Goal: Task Accomplishment & Management: Manage account settings

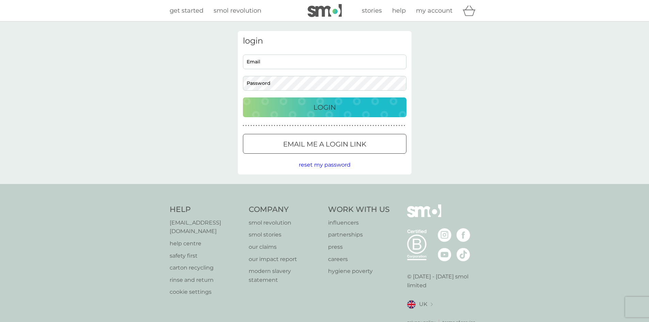
type input "[EMAIL_ADDRESS][DOMAIN_NAME]"
click at [288, 107] on div "Login" at bounding box center [325, 107] width 150 height 11
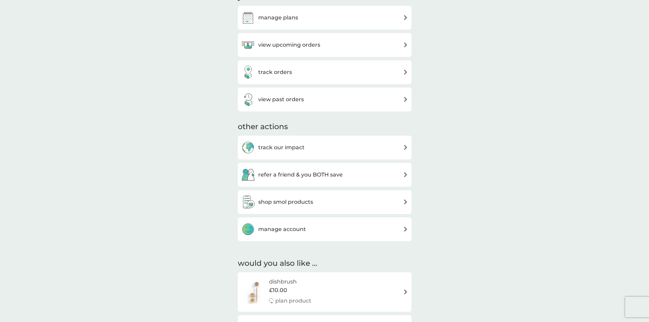
scroll to position [341, 0]
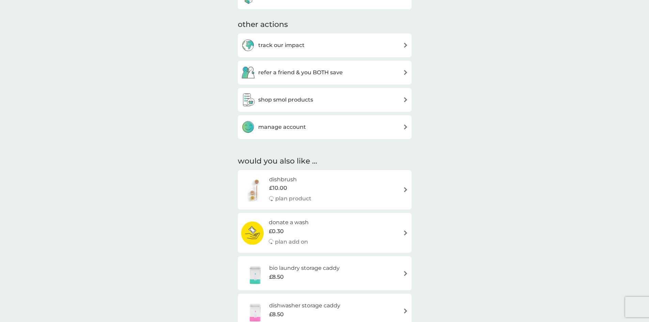
click at [307, 131] on div "manage account" at bounding box center [324, 127] width 167 height 14
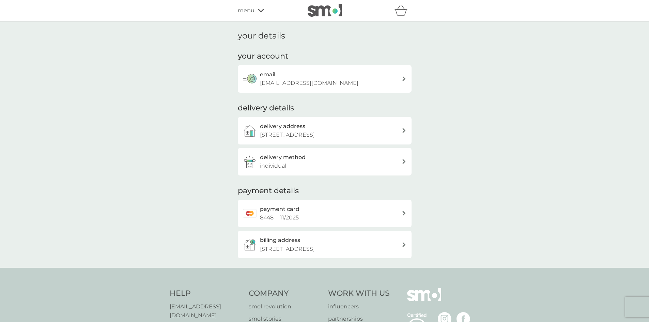
click at [375, 128] on div "delivery address 3 Marmion Mews, London, SW11 5PP" at bounding box center [331, 130] width 142 height 17
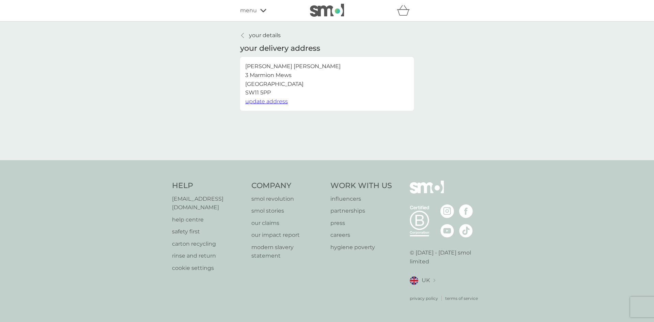
click at [276, 105] on button "update address" at bounding box center [266, 101] width 43 height 9
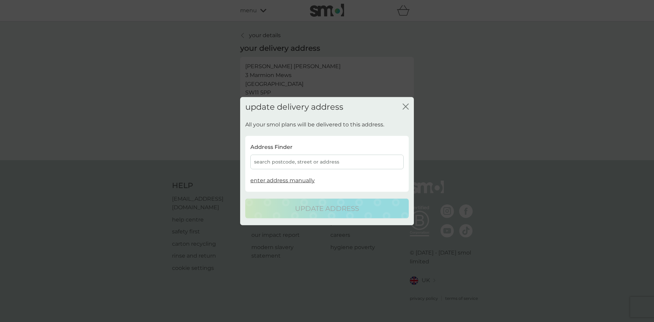
click at [307, 162] on div "search postcode, street or address" at bounding box center [326, 162] width 153 height 15
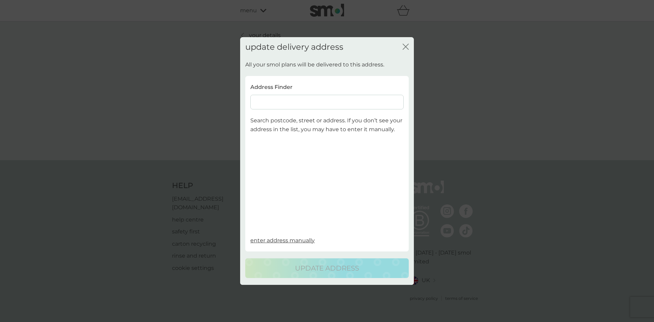
click at [314, 102] on input at bounding box center [326, 102] width 153 height 15
click at [322, 105] on input at bounding box center [326, 102] width 153 height 15
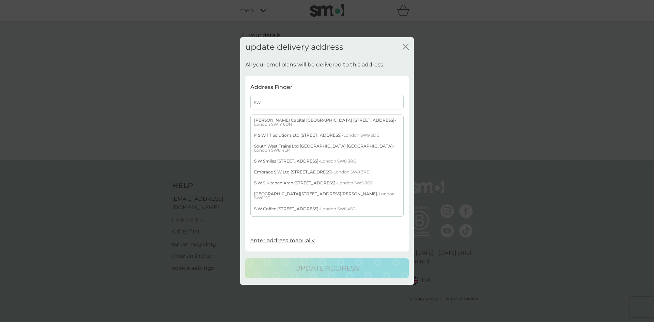
type input "s"
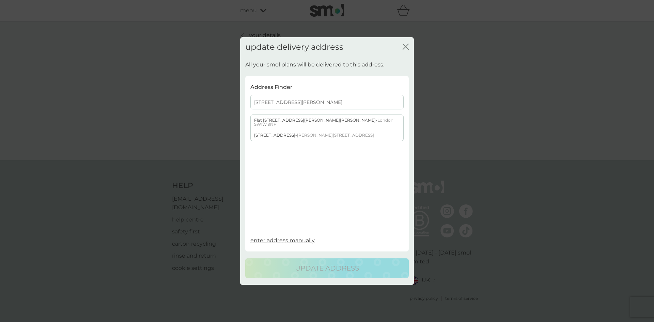
click at [277, 101] on input "27 eccleston place" at bounding box center [326, 102] width 153 height 15
drag, startPoint x: 298, startPoint y: 102, endPoint x: 211, endPoint y: 99, distance: 87.3
click at [211, 99] on div "update delivery address close All your smol plans will be delivered to this add…" at bounding box center [327, 161] width 654 height 322
paste input ": 27 Eccleston P"
type input "27 Eccleston Place"
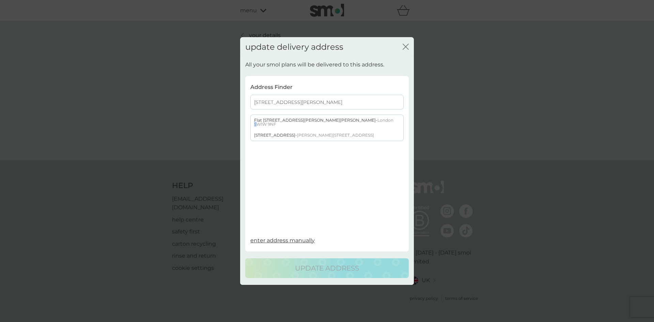
drag, startPoint x: 362, startPoint y: 121, endPoint x: 356, endPoint y: 125, distance: 6.9
click at [356, 125] on div "Flat 27 Chester House 19 Eccleston Place - London SW1W 9NF" at bounding box center [327, 122] width 153 height 15
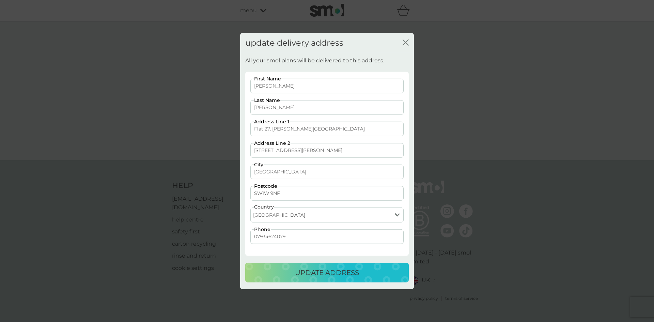
click at [300, 127] on input "Flat 27, Chester House" at bounding box center [326, 129] width 153 height 15
drag, startPoint x: 313, startPoint y: 128, endPoint x: 250, endPoint y: 128, distance: 63.4
click at [250, 128] on div "Jin Soo First Name Seo Last Name Flat 27, Chester House Address Line 1 19 Eccle…" at bounding box center [327, 165] width 158 height 172
type input "Javelin Global Commodities"
click at [263, 150] on input "19 Eccleston Place" at bounding box center [326, 150] width 153 height 15
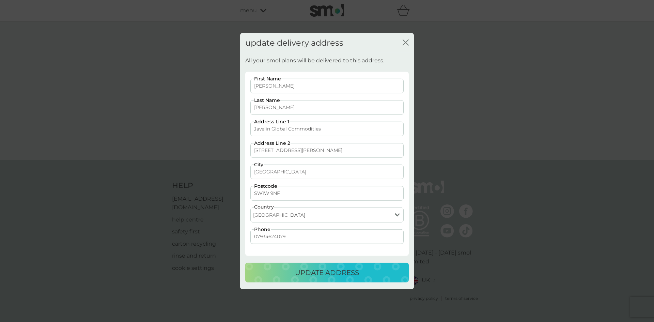
click at [258, 150] on input "19 Eccleston Place" at bounding box center [326, 150] width 153 height 15
type input "27 Eccleston Place"
click at [291, 193] on input "SW1W 9NF" at bounding box center [326, 193] width 153 height 15
click at [302, 277] on p "update address" at bounding box center [327, 272] width 64 height 11
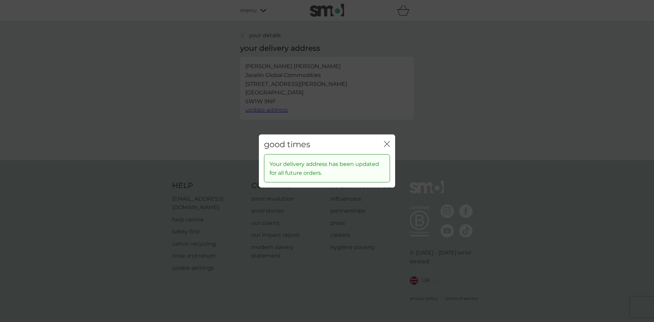
click at [390, 142] on div "good times close" at bounding box center [327, 144] width 136 height 20
click at [385, 147] on icon "close" at bounding box center [387, 144] width 6 height 6
